Goal: Find specific page/section: Find specific page/section

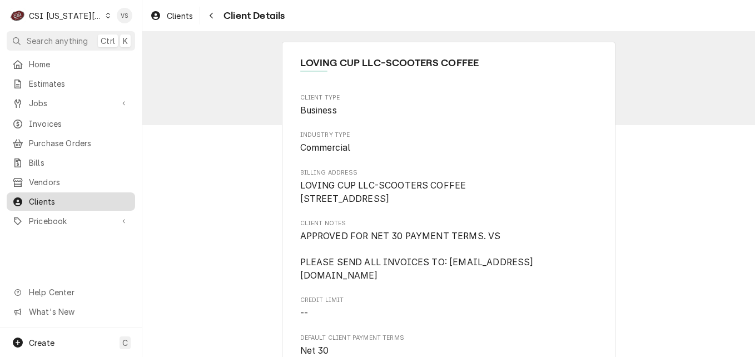
click at [77, 196] on span "Clients" at bounding box center [79, 202] width 101 height 12
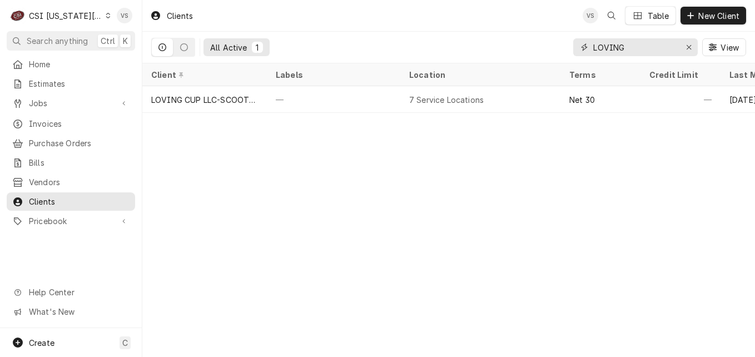
drag, startPoint x: 631, startPoint y: 50, endPoint x: 574, endPoint y: 49, distance: 57.3
click at [594, 51] on input "LOVING" at bounding box center [634, 47] width 83 height 18
click at [629, 46] on input "LOVING" at bounding box center [634, 47] width 83 height 18
drag, startPoint x: 629, startPoint y: 46, endPoint x: 572, endPoint y: 57, distance: 57.7
click at [572, 57] on div "All Active 1 LOVING View" at bounding box center [448, 47] width 595 height 31
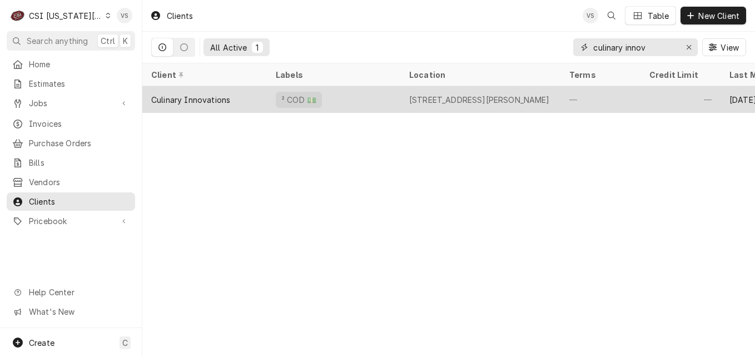
type input "culinary innov"
click at [257, 93] on div "Culinary Innovations" at bounding box center [204, 99] width 125 height 27
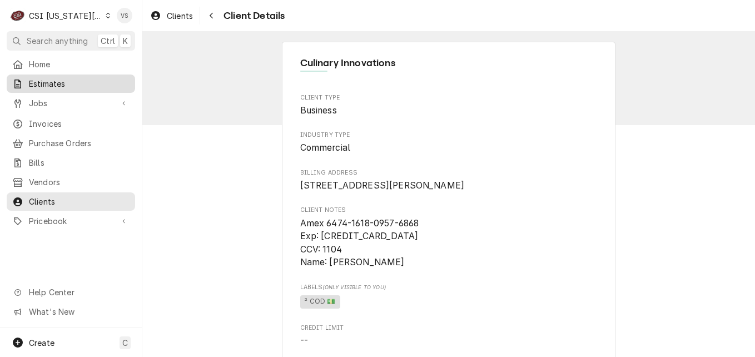
click at [49, 85] on span "Estimates" at bounding box center [79, 84] width 101 height 12
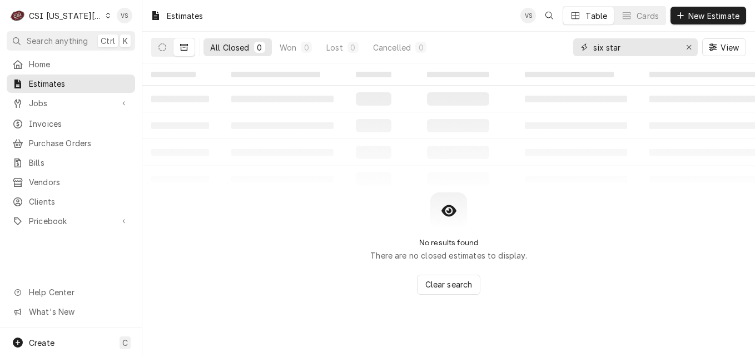
drag, startPoint x: 647, startPoint y: 46, endPoint x: 598, endPoint y: 48, distance: 48.9
click at [646, 46] on input "six star" at bounding box center [634, 47] width 83 height 18
click at [586, 48] on div "six star" at bounding box center [635, 47] width 125 height 18
type input "c"
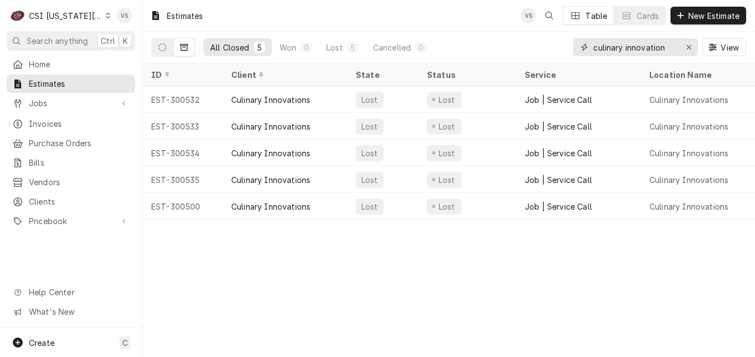
type input "culinary innovation"
click at [39, 201] on div "Clients" at bounding box center [71, 202] width 124 height 14
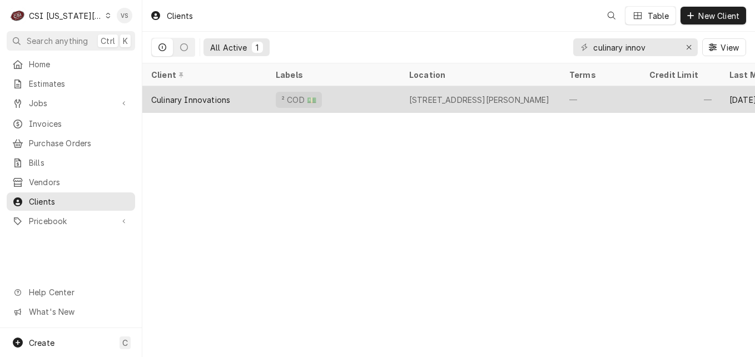
click at [252, 94] on div "Culinary Innovations" at bounding box center [204, 99] width 125 height 27
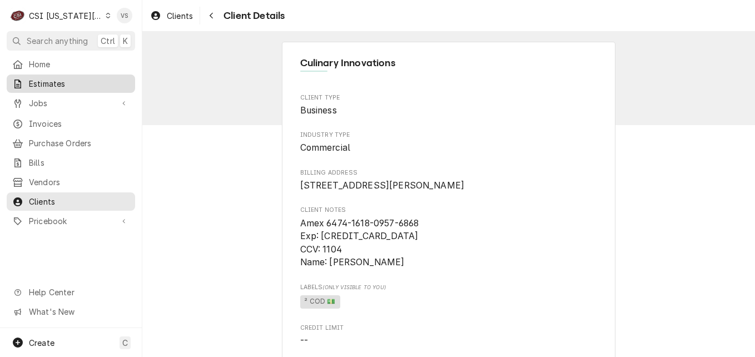
click at [52, 83] on span "Estimates" at bounding box center [79, 84] width 101 height 12
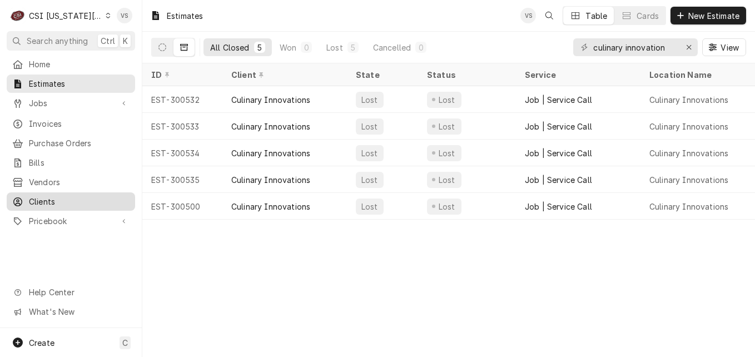
click at [52, 200] on span "Clients" at bounding box center [79, 202] width 101 height 12
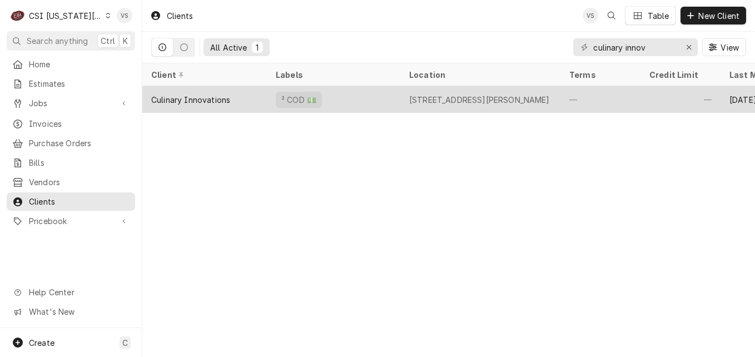
click at [255, 101] on div "Culinary Innovations" at bounding box center [204, 99] width 125 height 27
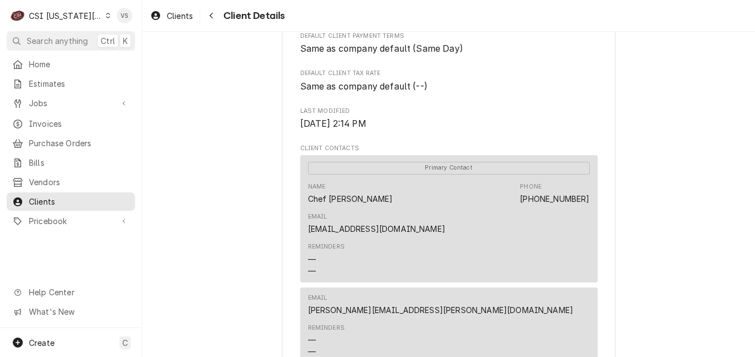
scroll to position [333, 0]
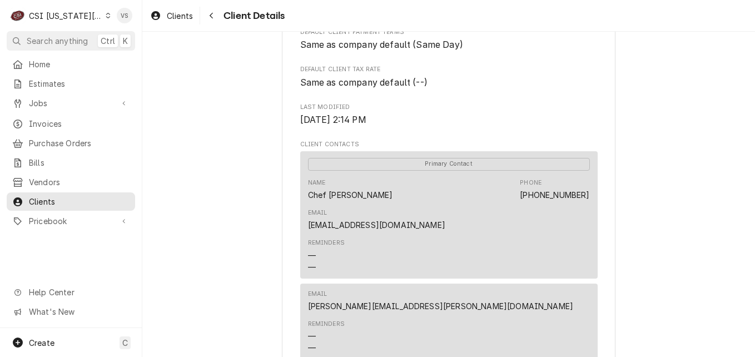
click at [106, 17] on icon "Dynamic Content Wrapper" at bounding box center [108, 16] width 5 height 6
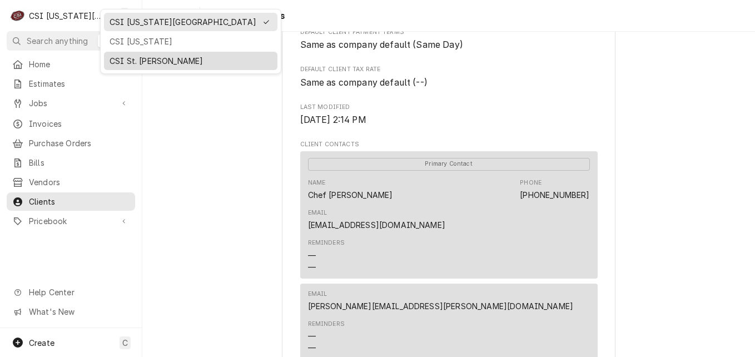
click at [132, 62] on div "CSI St. [PERSON_NAME]" at bounding box center [190, 61] width 162 height 12
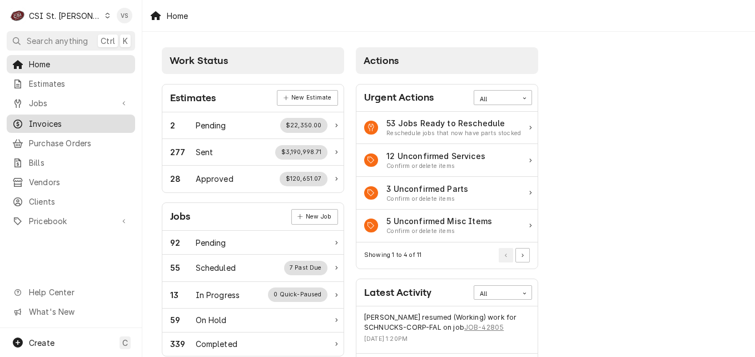
click at [47, 124] on span "Invoices" at bounding box center [79, 124] width 101 height 12
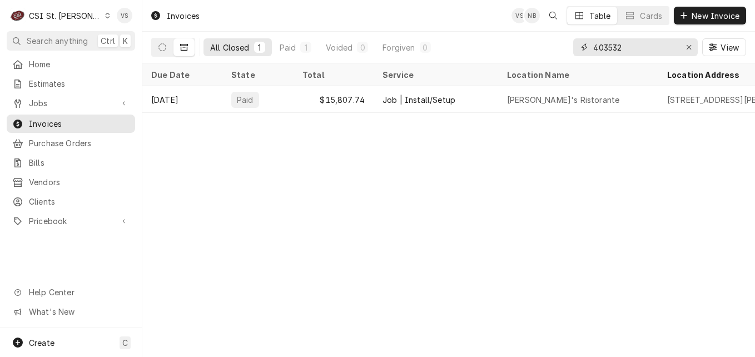
drag, startPoint x: 629, startPoint y: 44, endPoint x: 583, endPoint y: 48, distance: 45.7
click at [629, 44] on input "403532" at bounding box center [634, 47] width 83 height 18
click at [628, 44] on input "403532" at bounding box center [634, 47] width 83 height 18
click at [583, 49] on div "403532" at bounding box center [635, 47] width 125 height 18
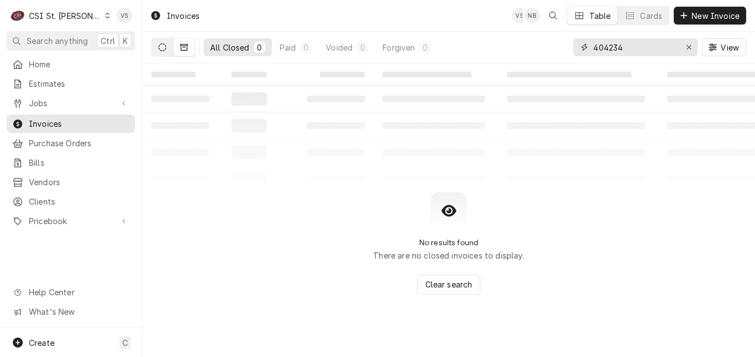
type input "404234"
click at [153, 48] on button "Dynamic Content Wrapper" at bounding box center [162, 47] width 21 height 18
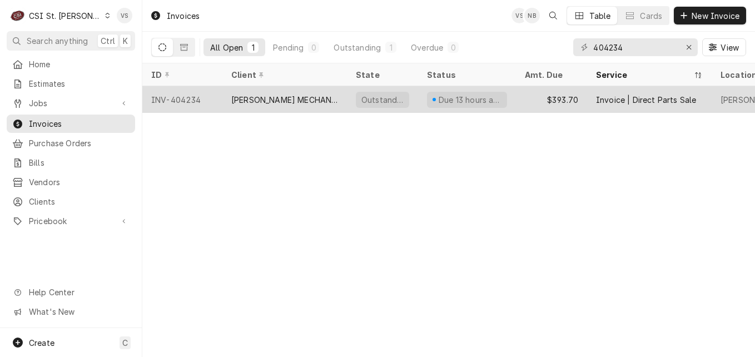
click at [281, 102] on div "[PERSON_NAME] MECHANICAL" at bounding box center [284, 100] width 107 height 12
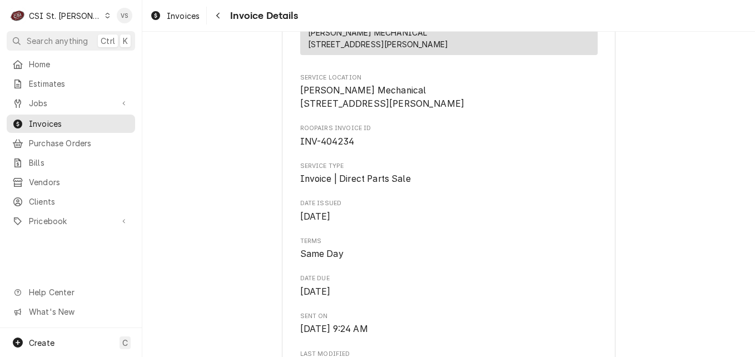
scroll to position [167, 0]
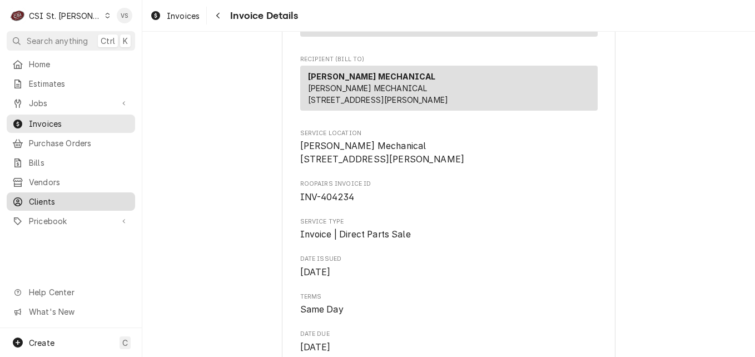
click at [41, 196] on span "Clients" at bounding box center [79, 202] width 101 height 12
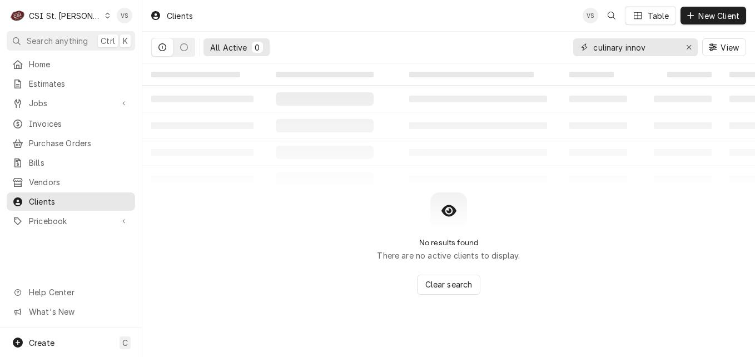
click at [630, 45] on input "culinary innov" at bounding box center [634, 47] width 83 height 18
drag, startPoint x: 557, startPoint y: 48, endPoint x: 648, endPoint y: 47, distance: 90.0
click at [611, 48] on input "culinary innov" at bounding box center [634, 47] width 83 height 18
drag, startPoint x: 652, startPoint y: 44, endPoint x: 560, endPoint y: 48, distance: 91.8
click at [560, 48] on div "All Active 0 culinary innov View" at bounding box center [448, 47] width 595 height 31
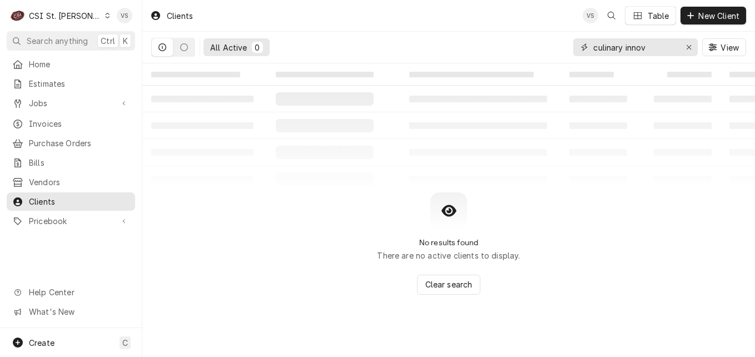
type input "w"
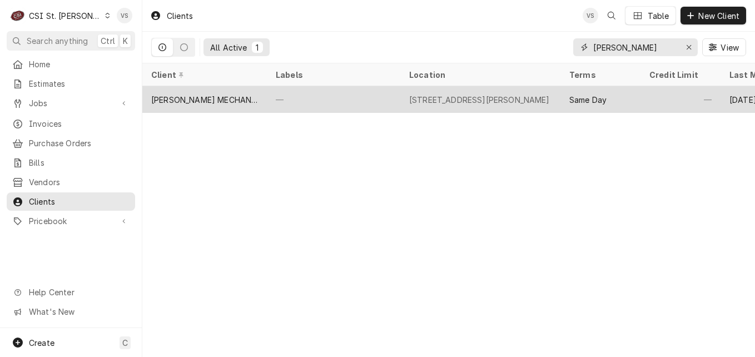
type input "willis mechan"
click at [333, 91] on div "—" at bounding box center [333, 99] width 133 height 27
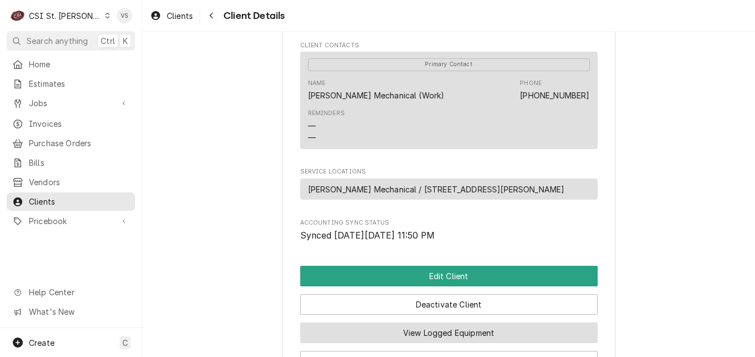
scroll to position [331, 0]
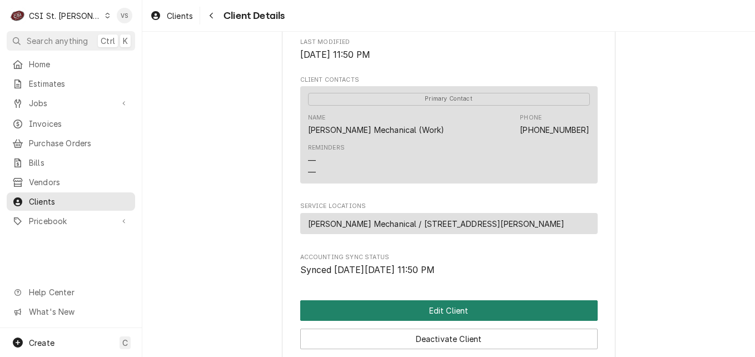
click at [359, 317] on button "Edit Client" at bounding box center [448, 310] width 297 height 21
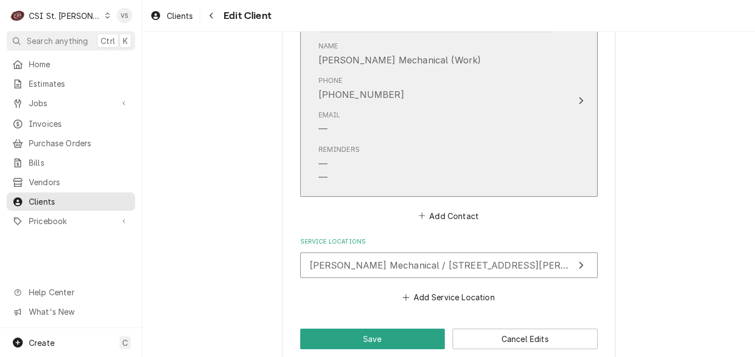
scroll to position [887, 0]
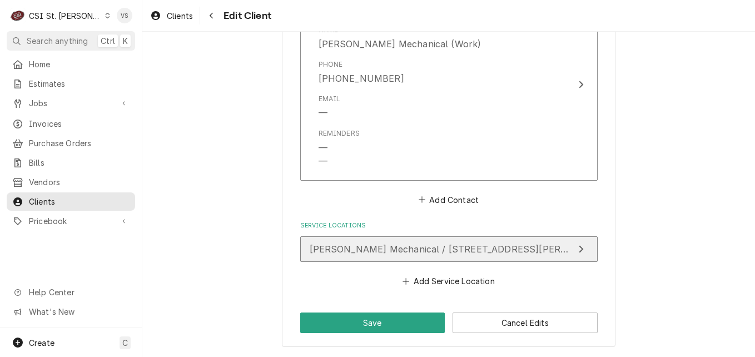
click at [367, 253] on span "[PERSON_NAME] Mechanical / [STREET_ADDRESS][PERSON_NAME]" at bounding box center [463, 248] width 307 height 11
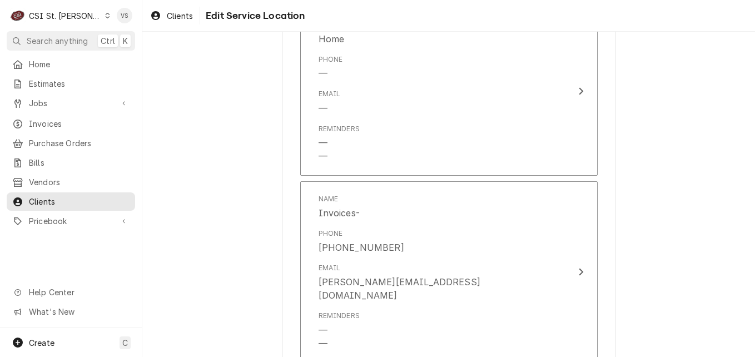
scroll to position [1056, 0]
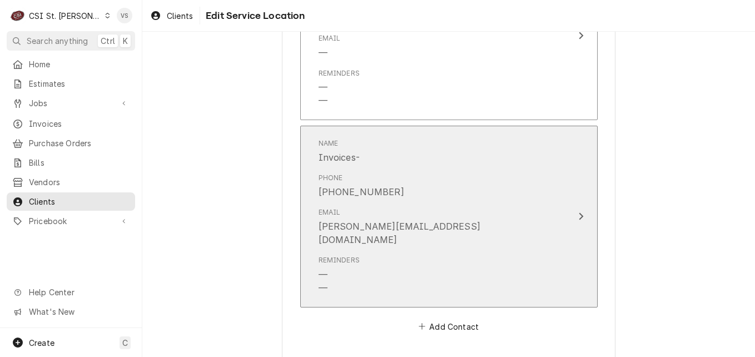
drag, startPoint x: 461, startPoint y: 226, endPoint x: 394, endPoint y: 227, distance: 67.3
click at [394, 227] on div "Email s.willis@willismechanicalstl.com" at bounding box center [436, 227] width 237 height 48
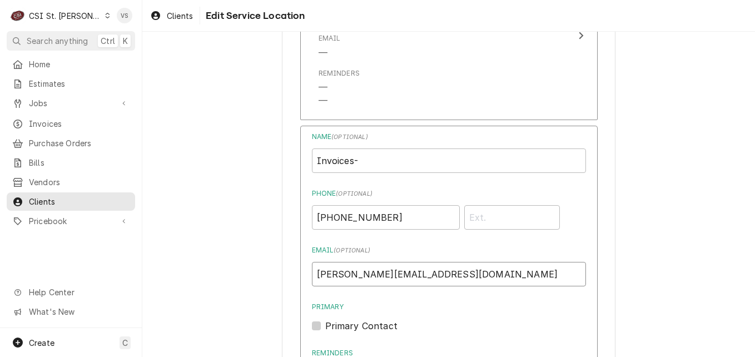
click at [312, 268] on input "s.willis@willismechanicalstl.com" at bounding box center [449, 274] width 274 height 24
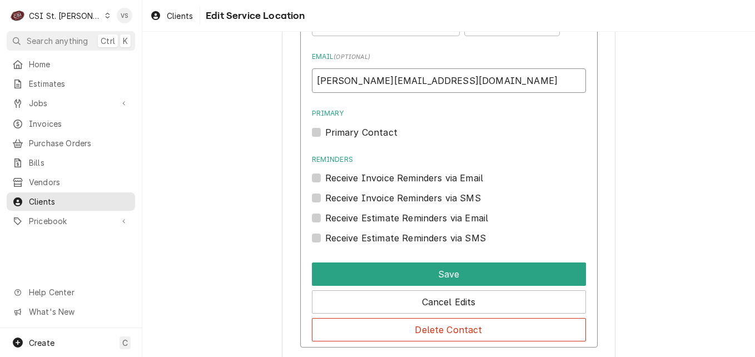
scroll to position [1335, 0]
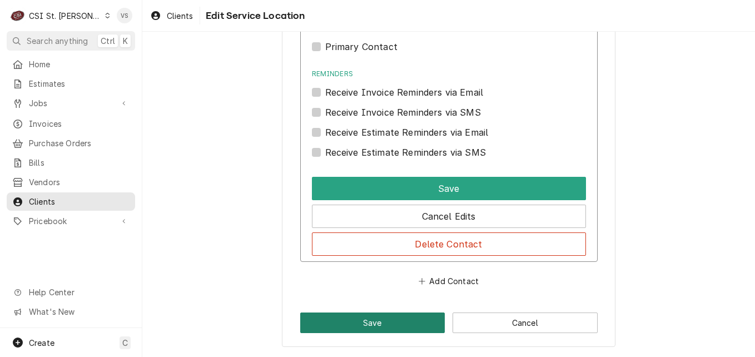
click at [364, 319] on button "Save" at bounding box center [372, 322] width 145 height 21
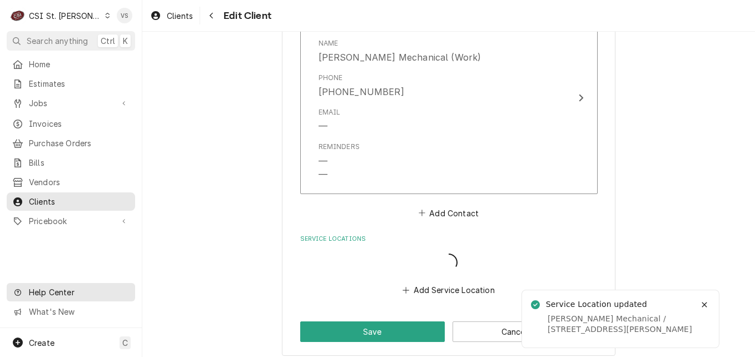
scroll to position [873, 0]
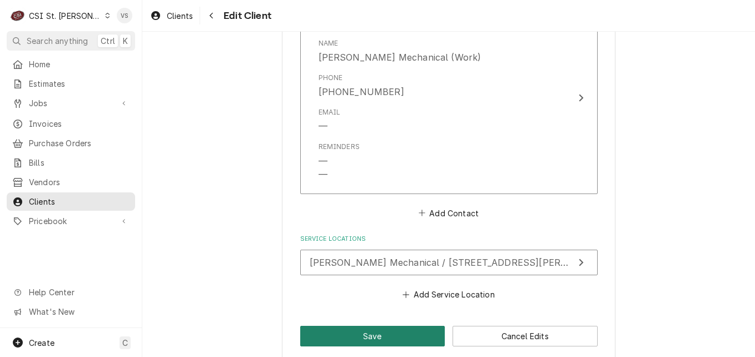
click at [402, 335] on button "Save" at bounding box center [372, 336] width 145 height 21
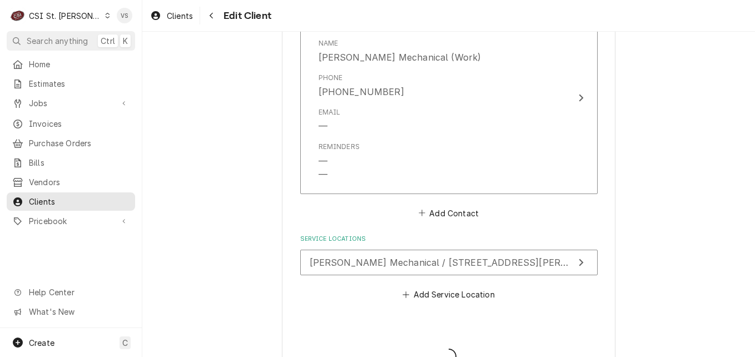
type textarea "x"
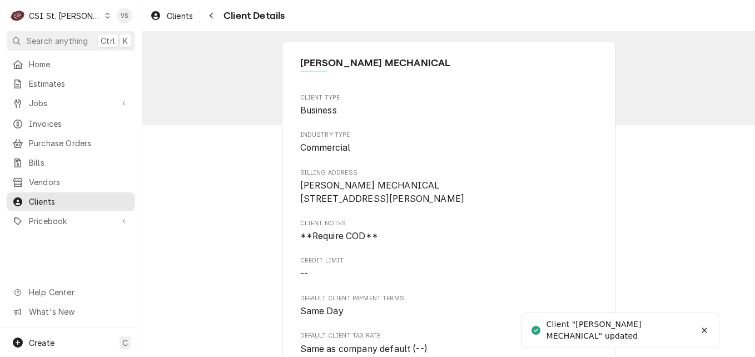
click at [50, 119] on span "Invoices" at bounding box center [79, 124] width 101 height 12
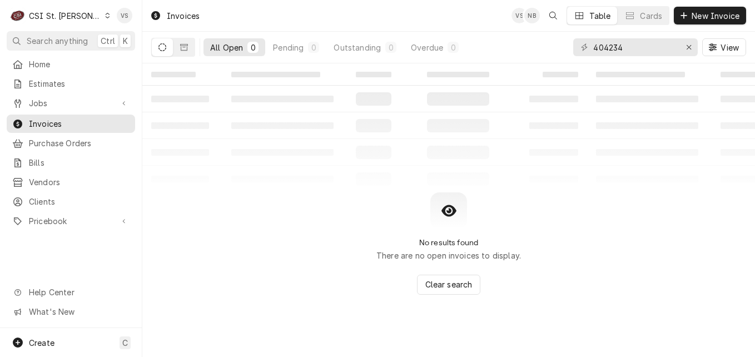
click at [106, 14] on icon "Dynamic Content Wrapper" at bounding box center [108, 16] width 4 height 6
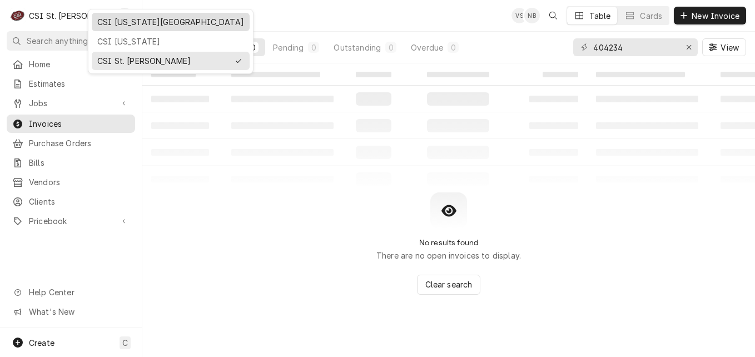
click at [110, 20] on div "CSI [US_STATE][GEOGRAPHIC_DATA]" at bounding box center [170, 22] width 147 height 12
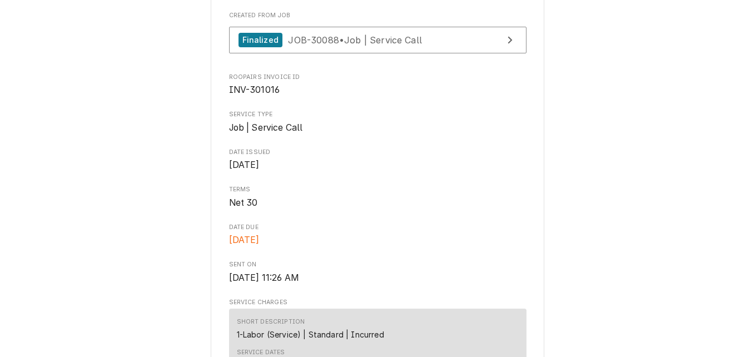
scroll to position [240, 0]
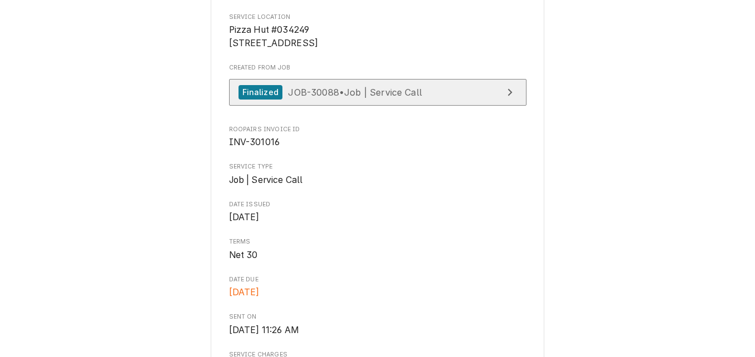
click at [326, 100] on div "Finalized JOB-30088 • Job | Service Call" at bounding box center [329, 92] width 183 height 15
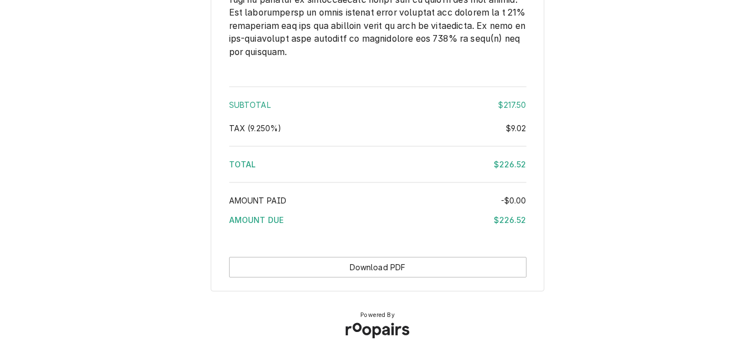
scroll to position [1740, 0]
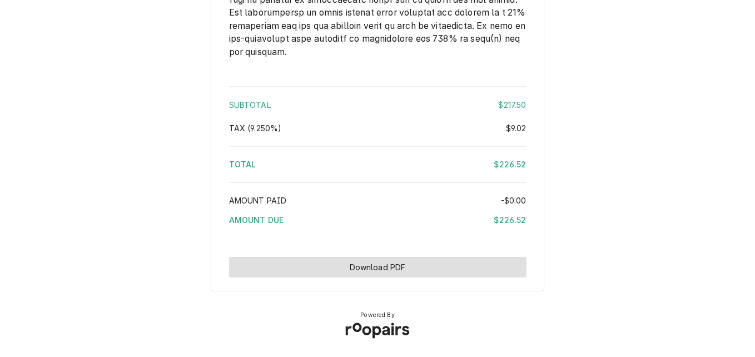
click at [440, 263] on button "Download PDF" at bounding box center [377, 267] width 297 height 21
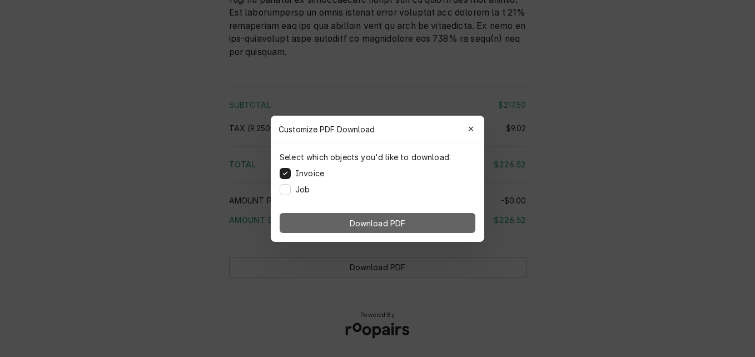
click at [435, 226] on button "Download PDF" at bounding box center [378, 223] width 196 height 20
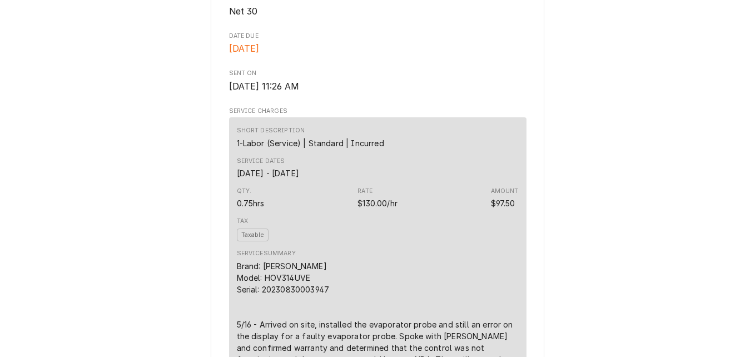
scroll to position [240, 0]
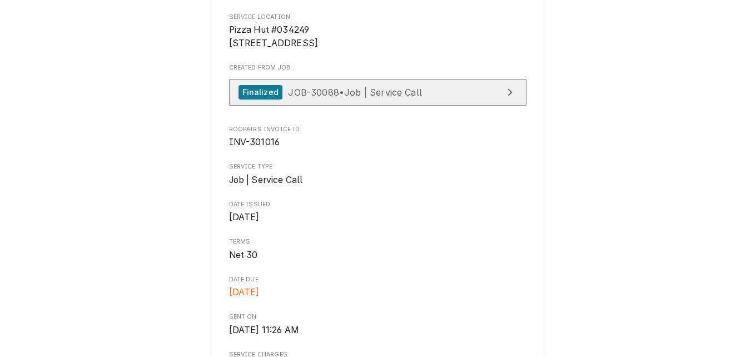
click at [353, 97] on span "JOB-30088 • Job | Service Call" at bounding box center [355, 91] width 134 height 11
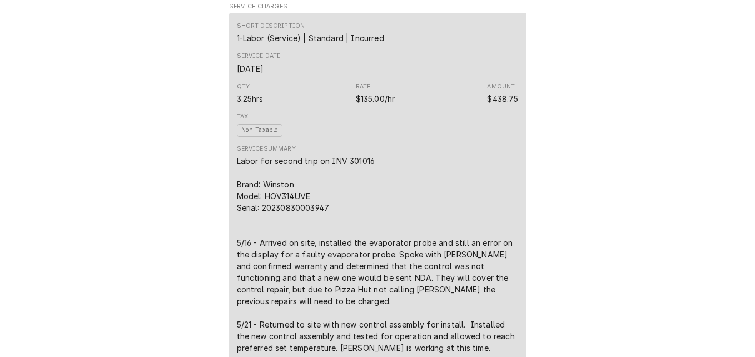
scroll to position [556, 0]
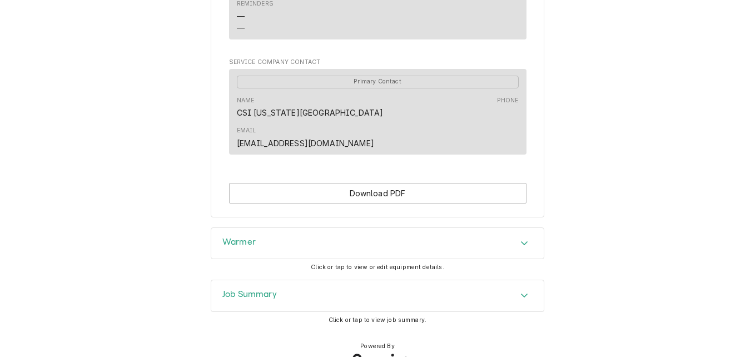
scroll to position [665, 0]
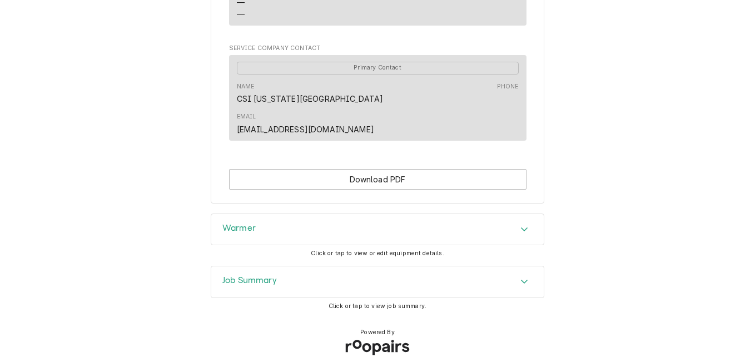
click at [275, 266] on div "Job Summary" at bounding box center [377, 281] width 332 height 31
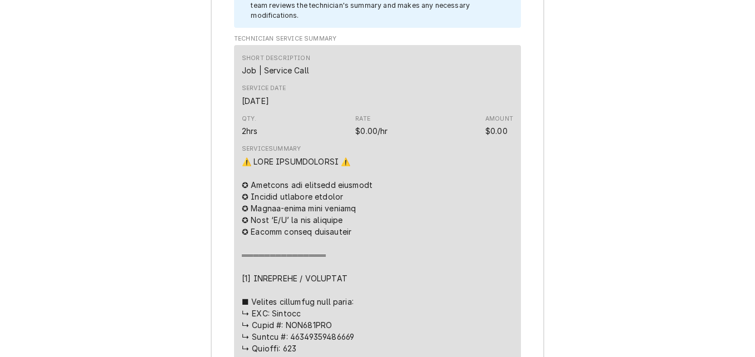
scroll to position [1064, 0]
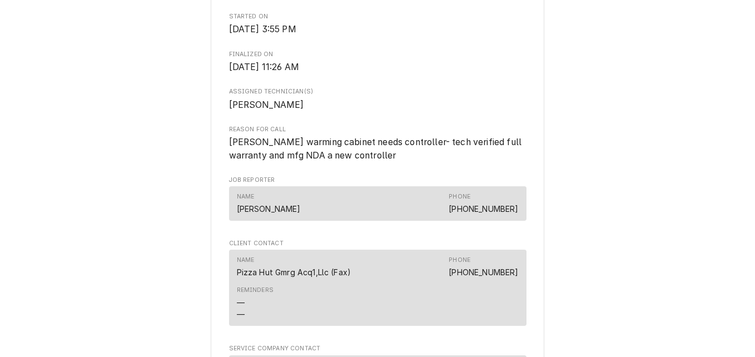
scroll to position [332, 0]
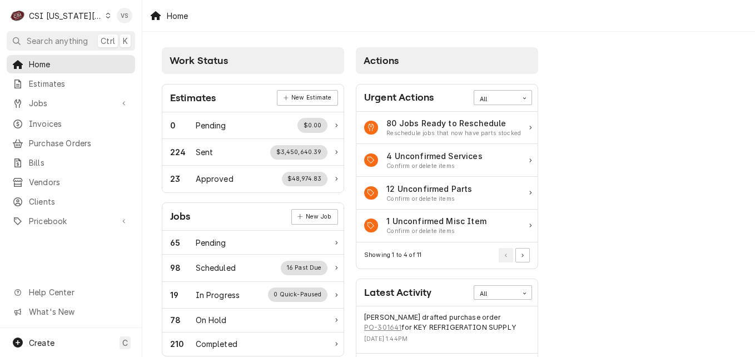
click at [47, 196] on span "Clients" at bounding box center [79, 202] width 101 height 12
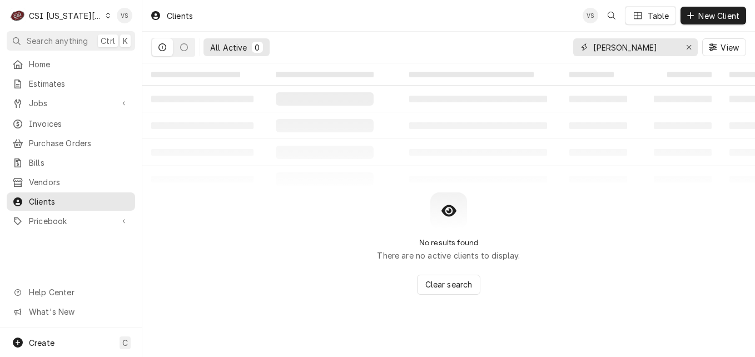
drag, startPoint x: 648, startPoint y: 47, endPoint x: 612, endPoint y: 57, distance: 37.1
click at [573, 47] on div "willis mechan" at bounding box center [635, 47] width 125 height 18
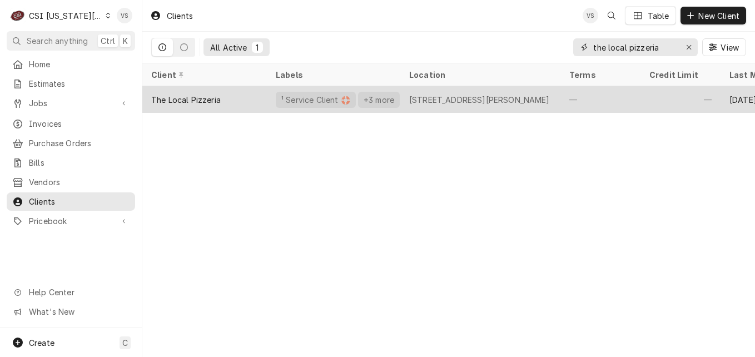
type input "the local pizzeria"
click at [232, 94] on div "The Local Pizzeria" at bounding box center [204, 99] width 125 height 27
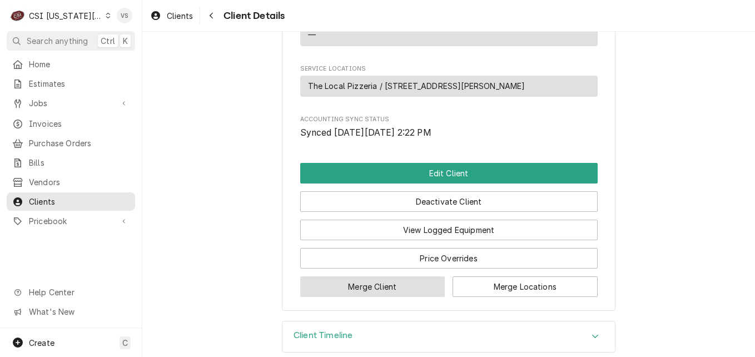
scroll to position [723, 0]
